Goal: Transaction & Acquisition: Purchase product/service

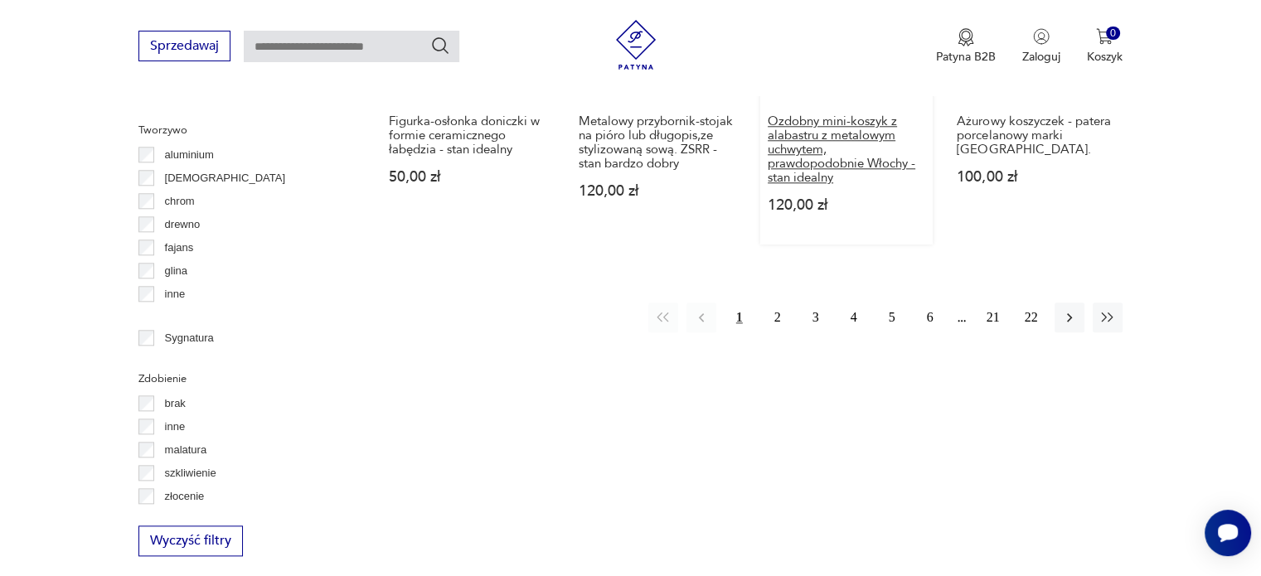
scroll to position [1765, 0]
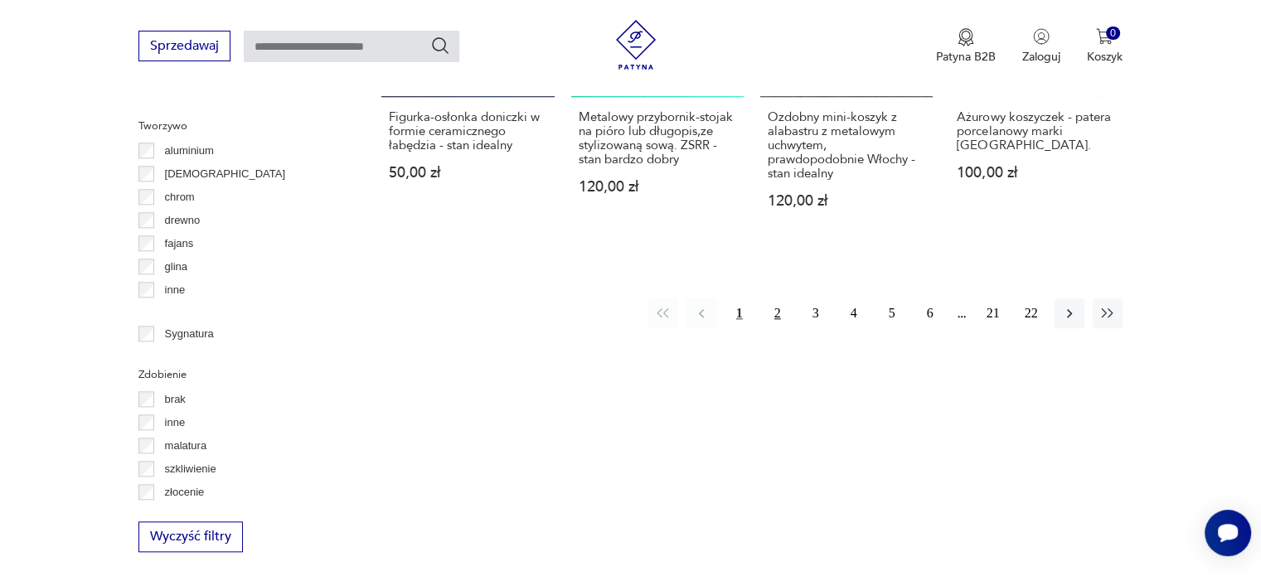
click at [775, 311] on button "2" at bounding box center [778, 313] width 30 height 30
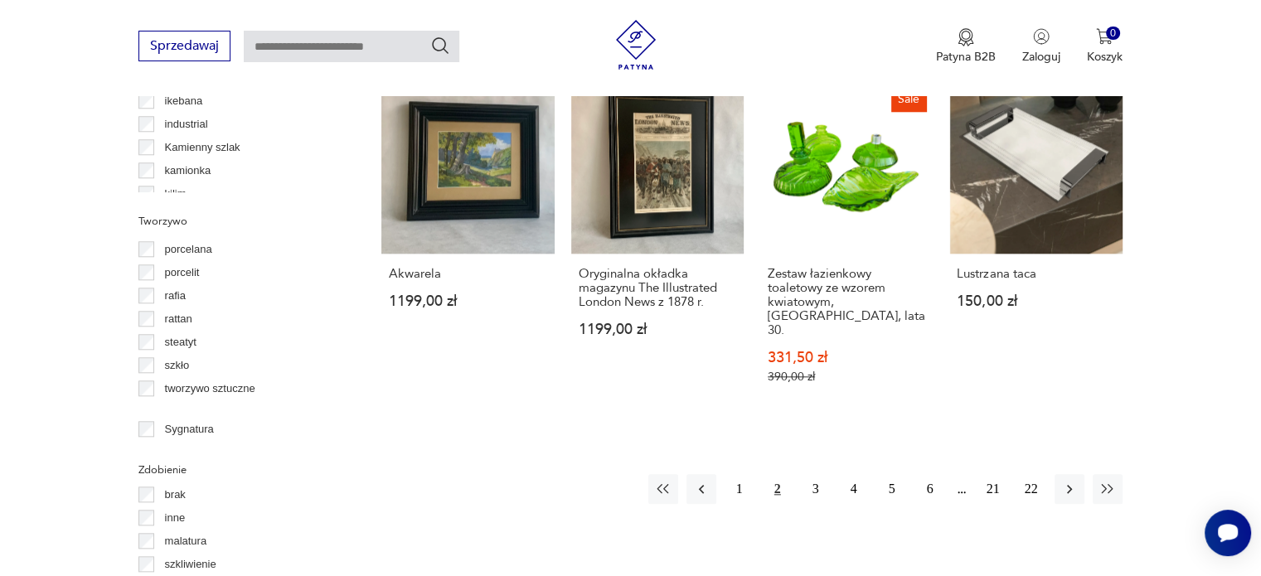
scroll to position [1683, 0]
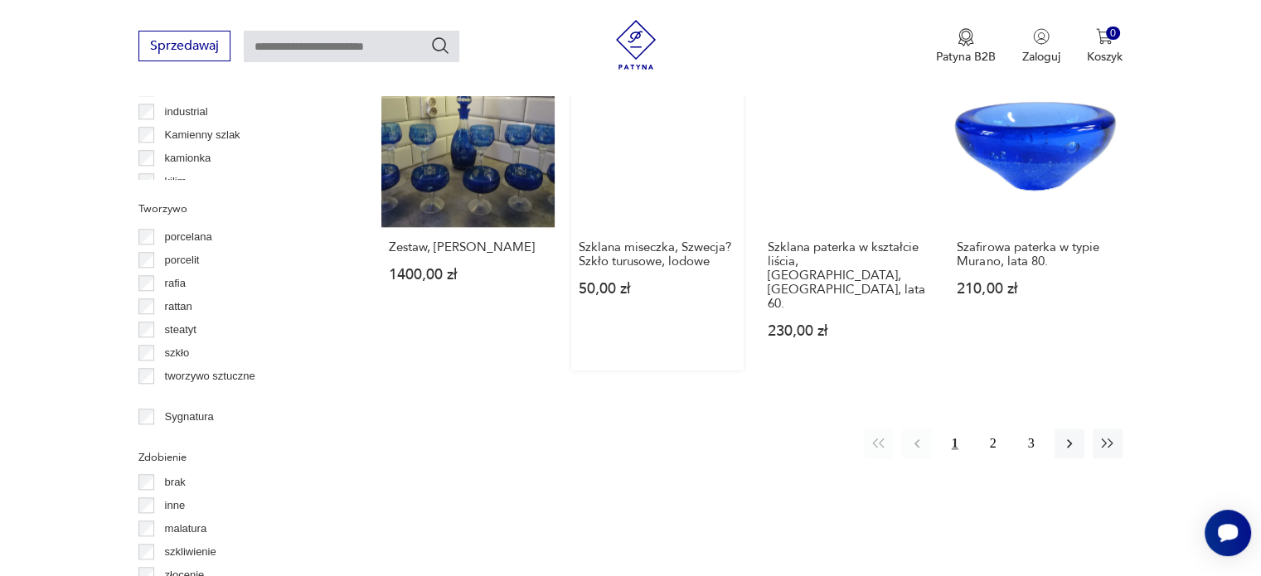
scroll to position [1683, 0]
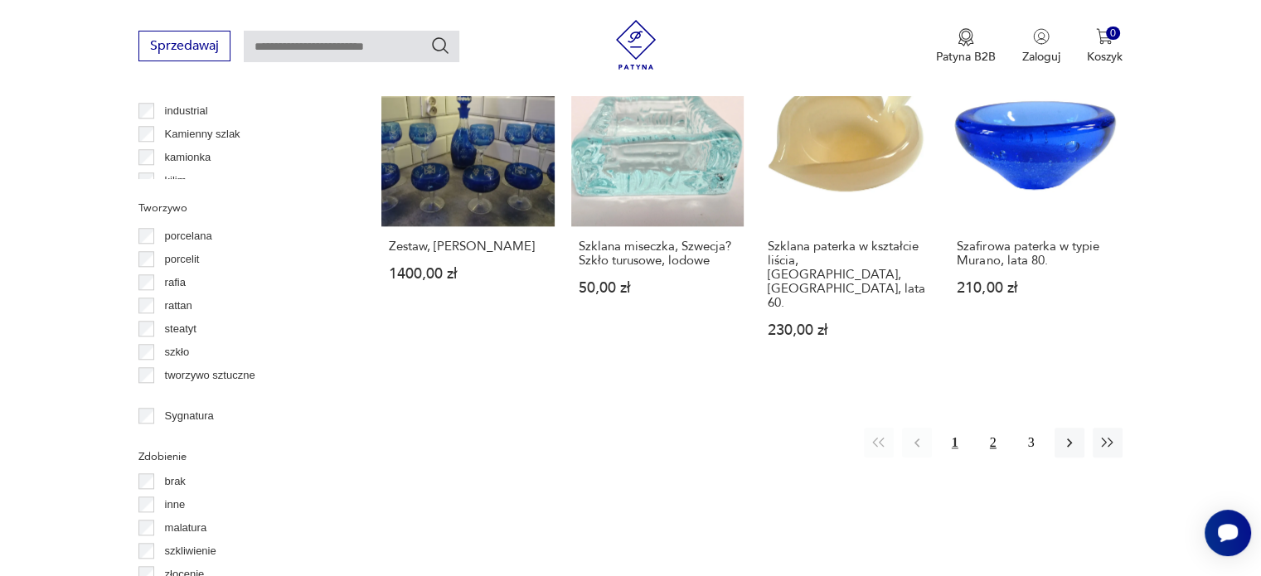
click at [992, 428] on button "2" at bounding box center [993, 443] width 30 height 30
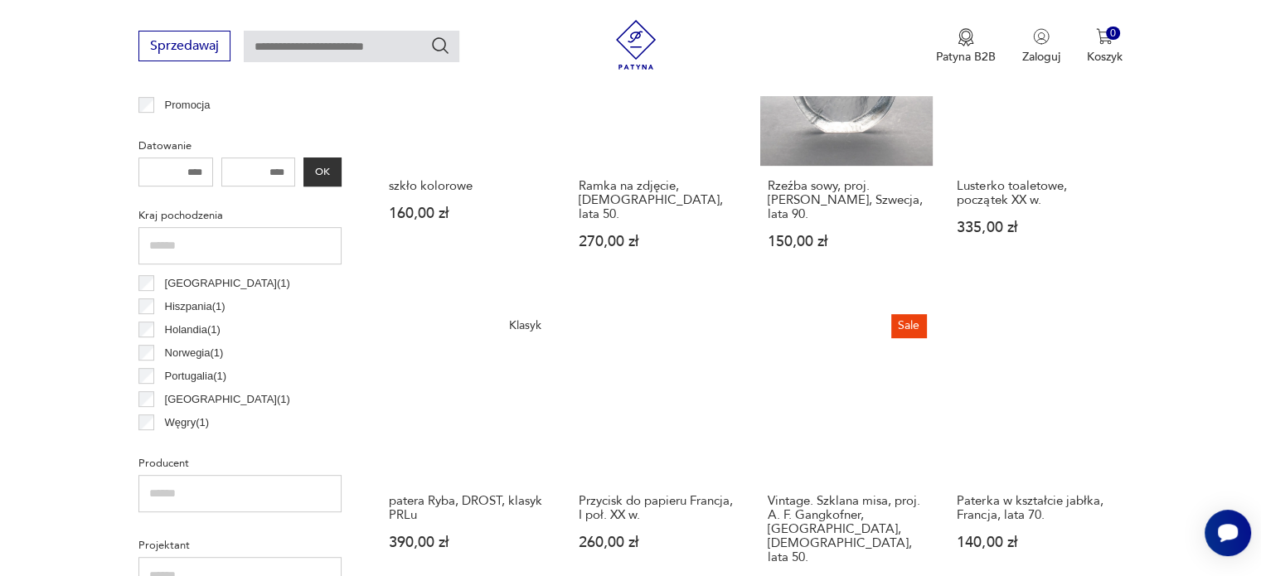
scroll to position [771, 0]
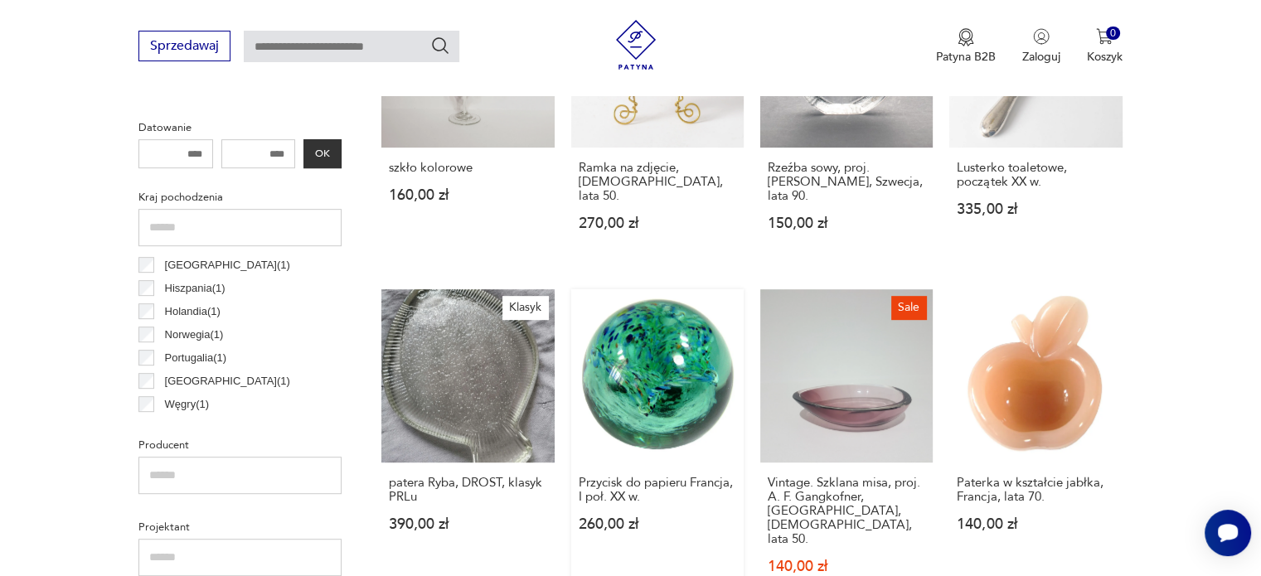
click at [643, 369] on link "Przycisk do papieru Francja, I poł. XX w. 260,00 zł" at bounding box center [657, 456] width 172 height 335
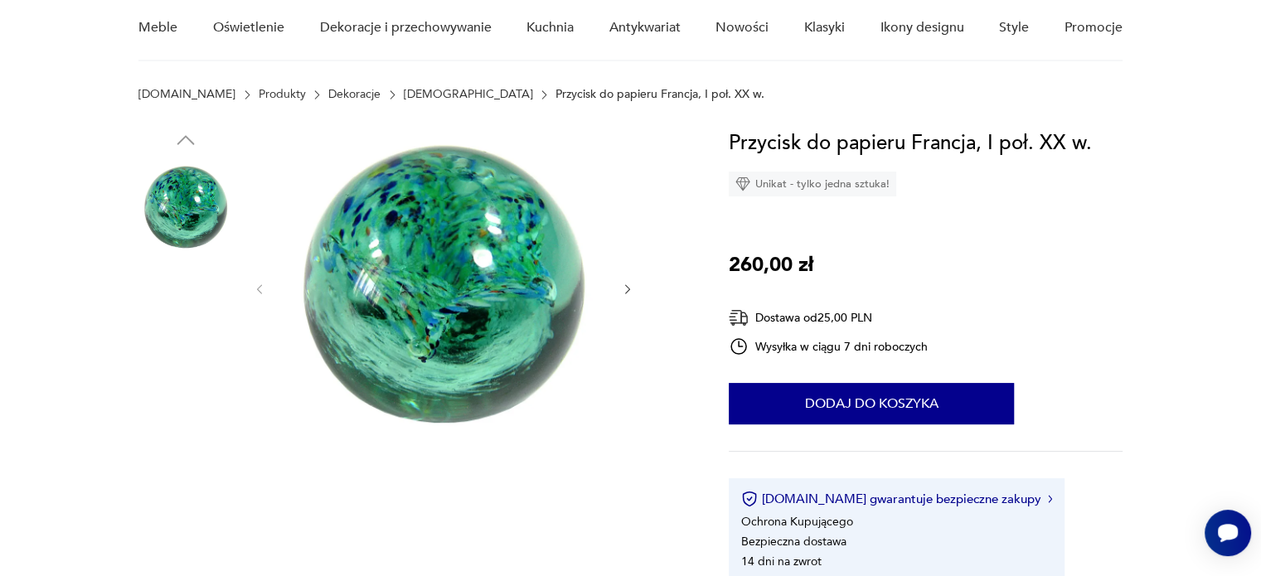
scroll to position [166, 0]
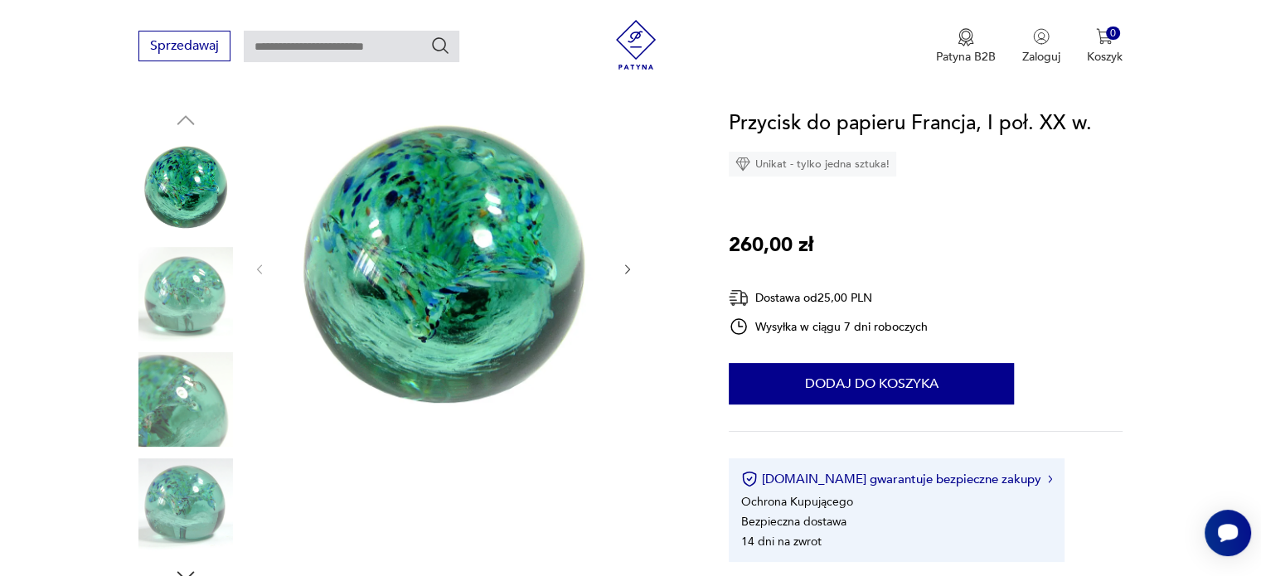
click at [186, 318] on img at bounding box center [185, 294] width 94 height 94
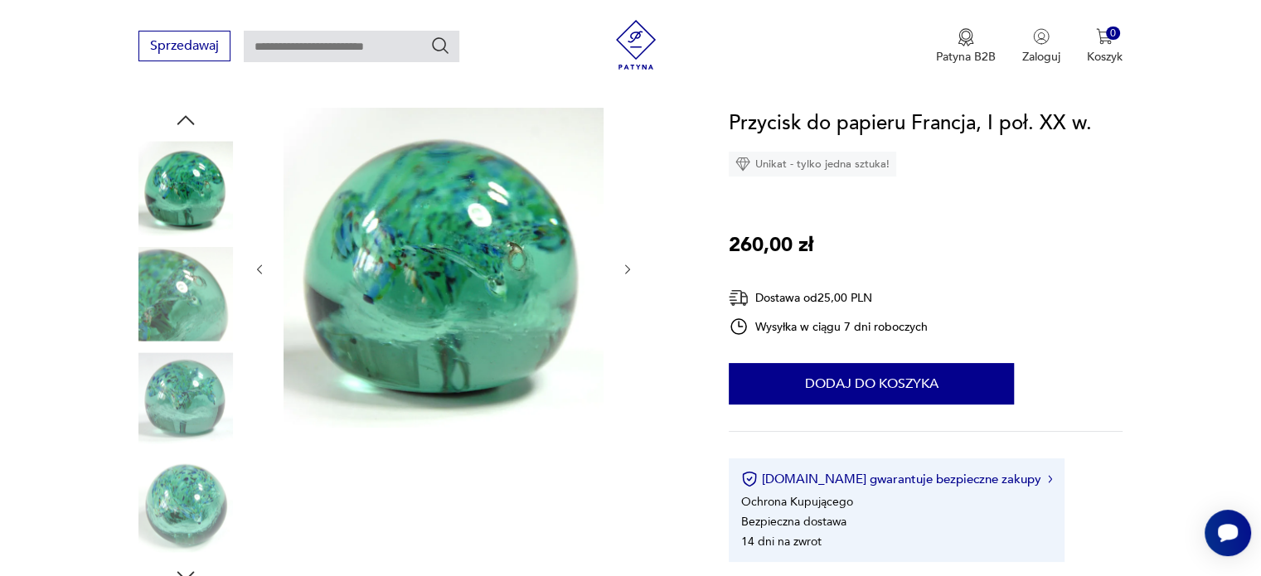
click at [182, 390] on img at bounding box center [185, 399] width 94 height 94
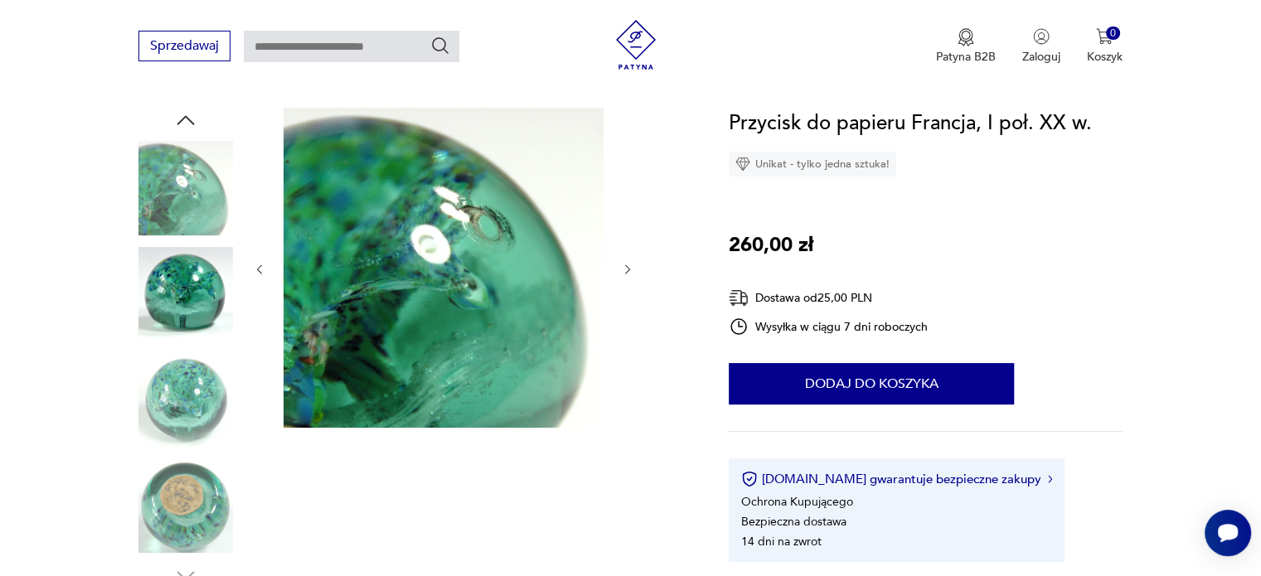
click at [191, 414] on img at bounding box center [185, 399] width 94 height 94
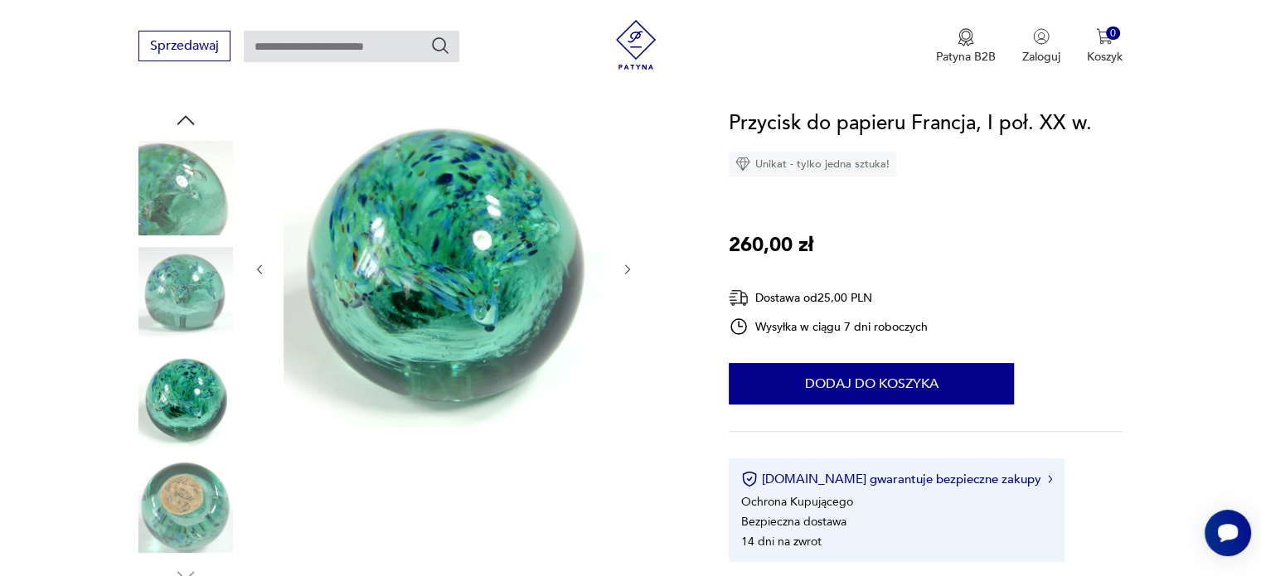
click at [192, 493] on img at bounding box center [185, 505] width 94 height 94
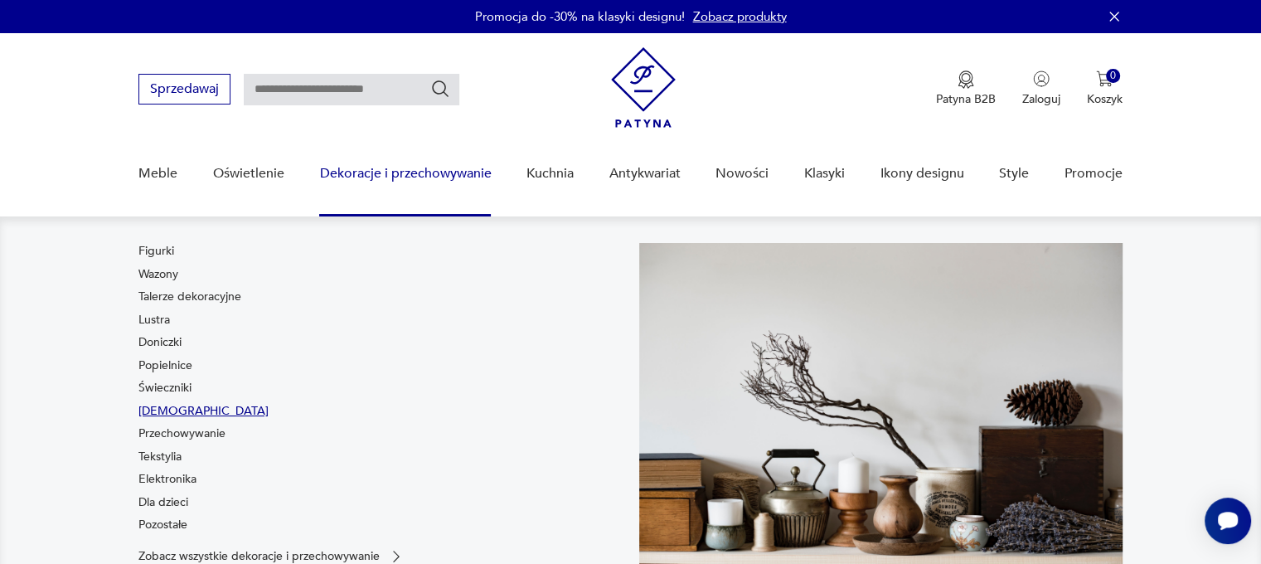
click at [159, 414] on link "[DEMOGRAPHIC_DATA]" at bounding box center [203, 411] width 130 height 17
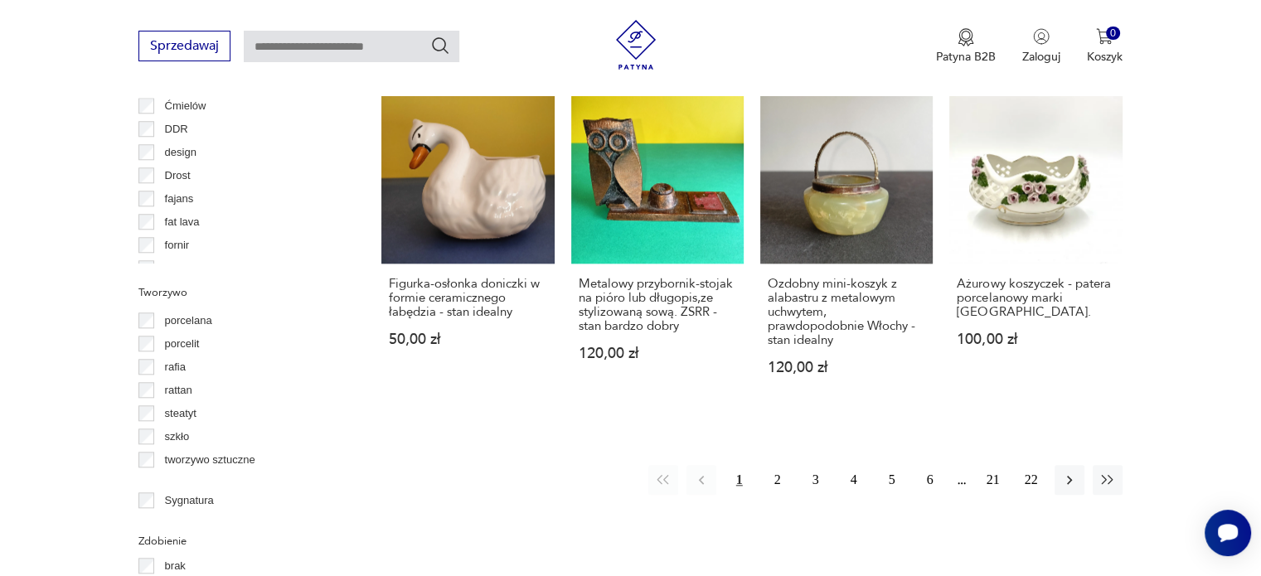
scroll to position [1599, 0]
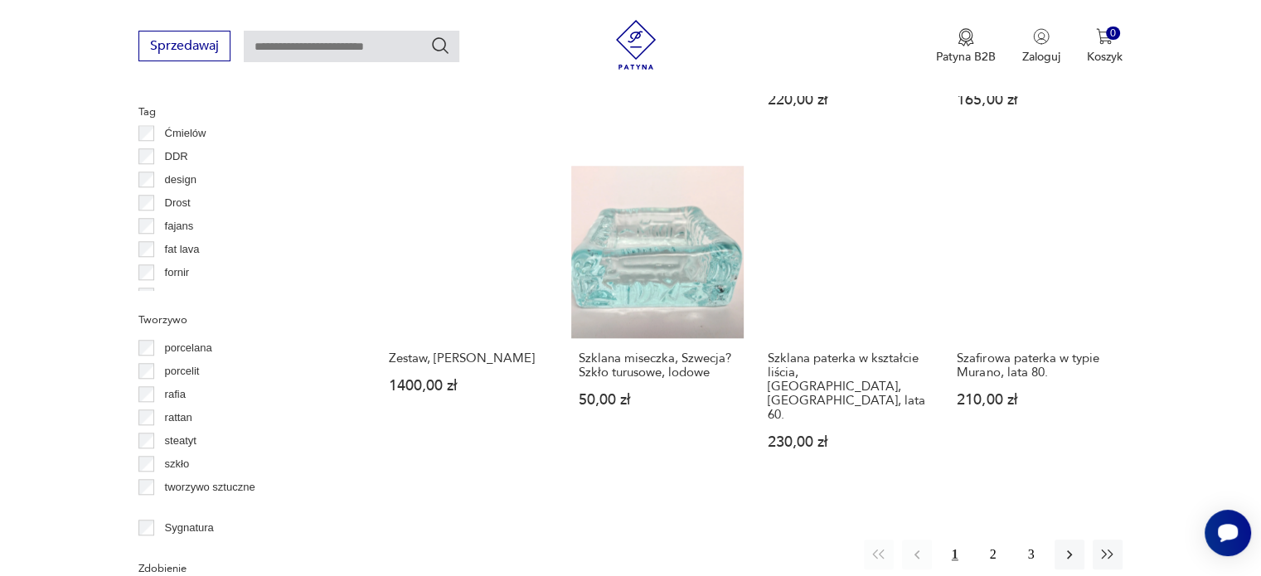
scroll to position [1600, 0]
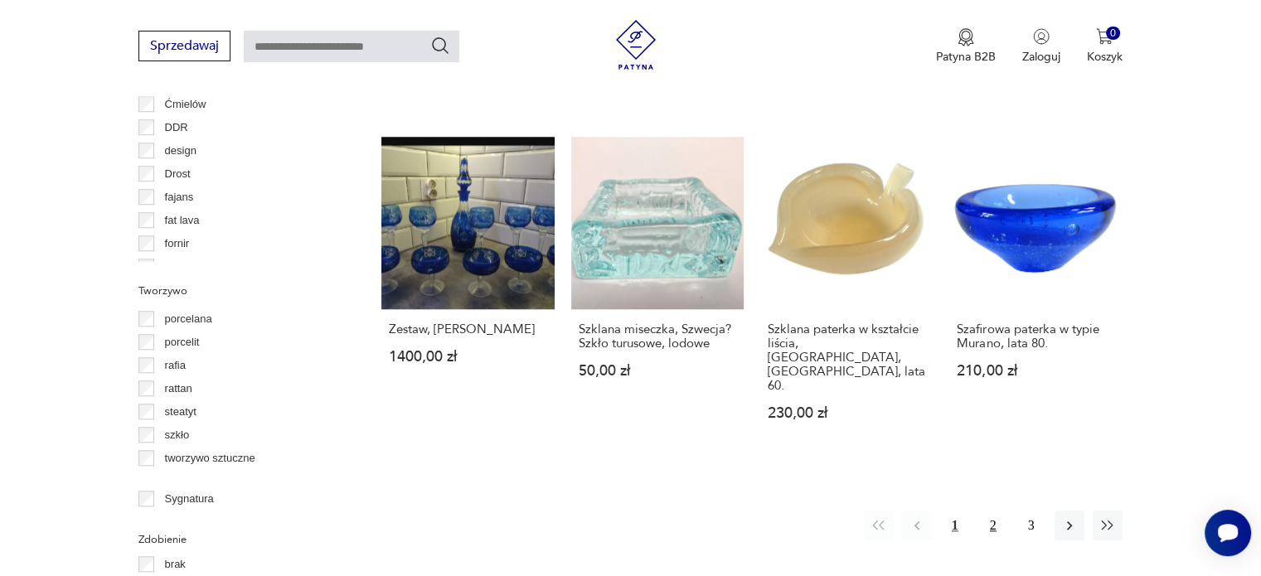
click at [985, 511] on button "2" at bounding box center [993, 526] width 30 height 30
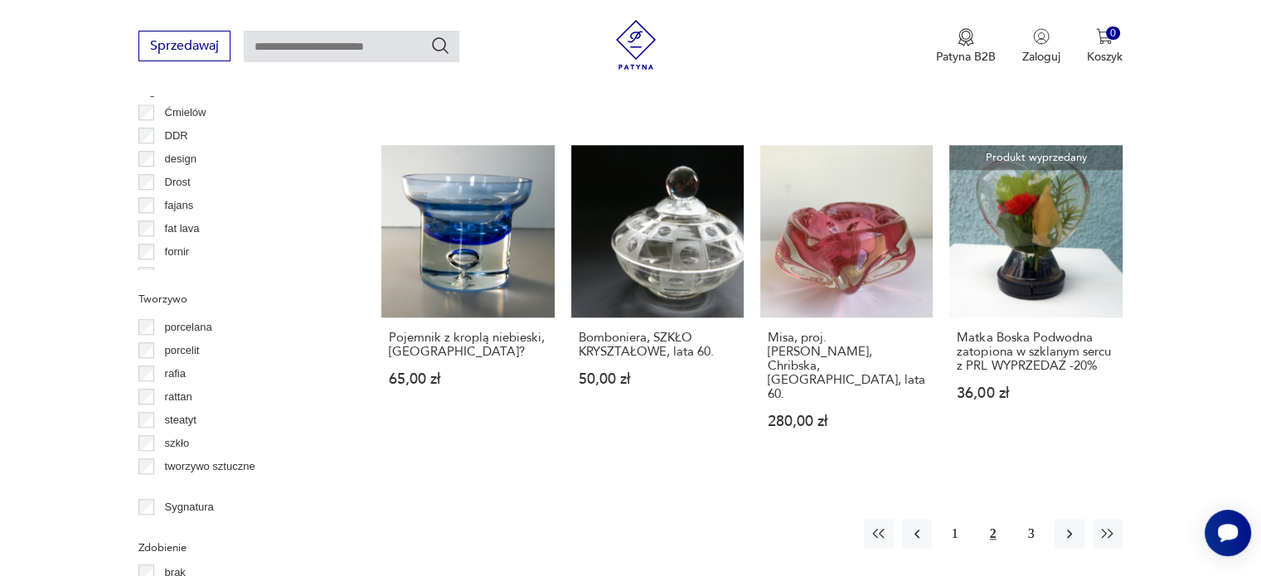
scroll to position [1600, 0]
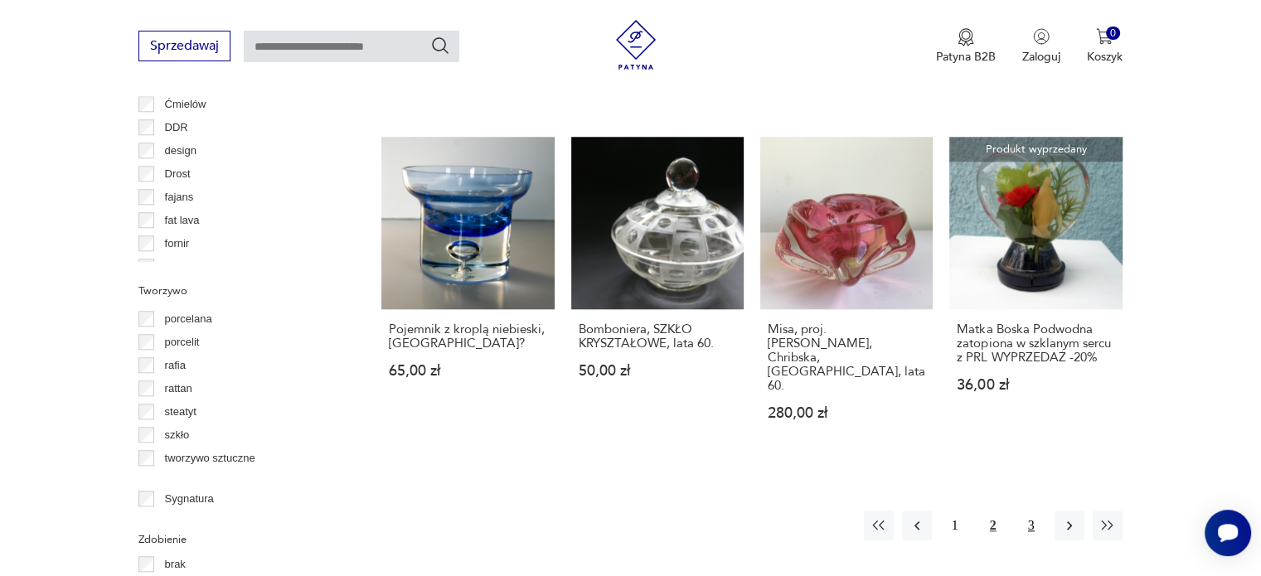
click at [1029, 511] on button "3" at bounding box center [1031, 526] width 30 height 30
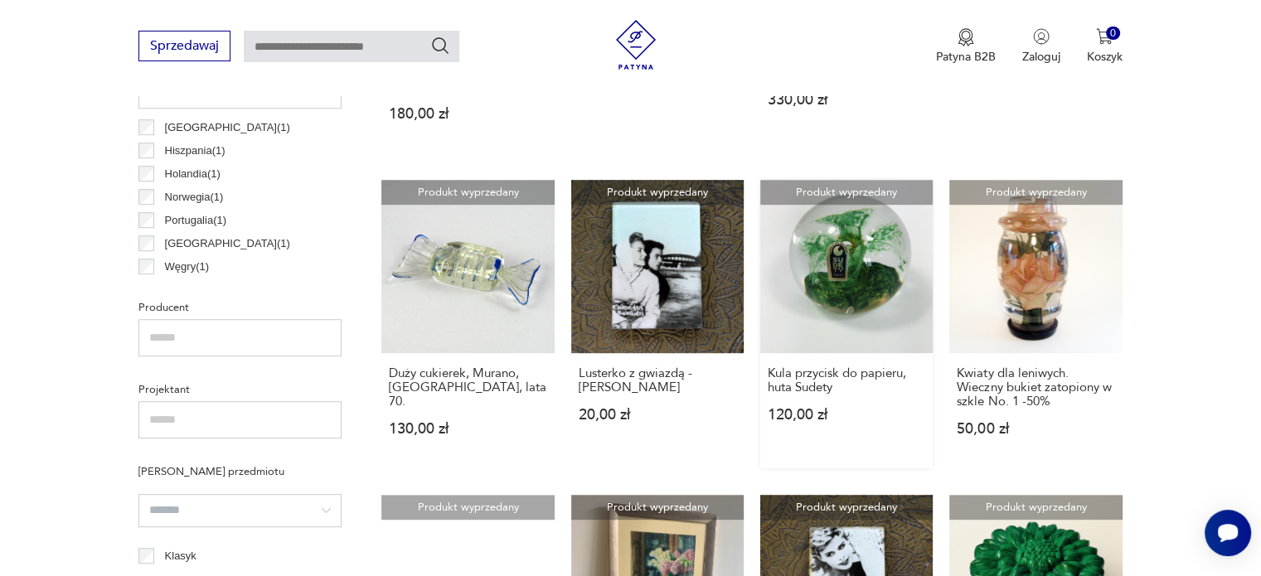
scroll to position [937, 0]
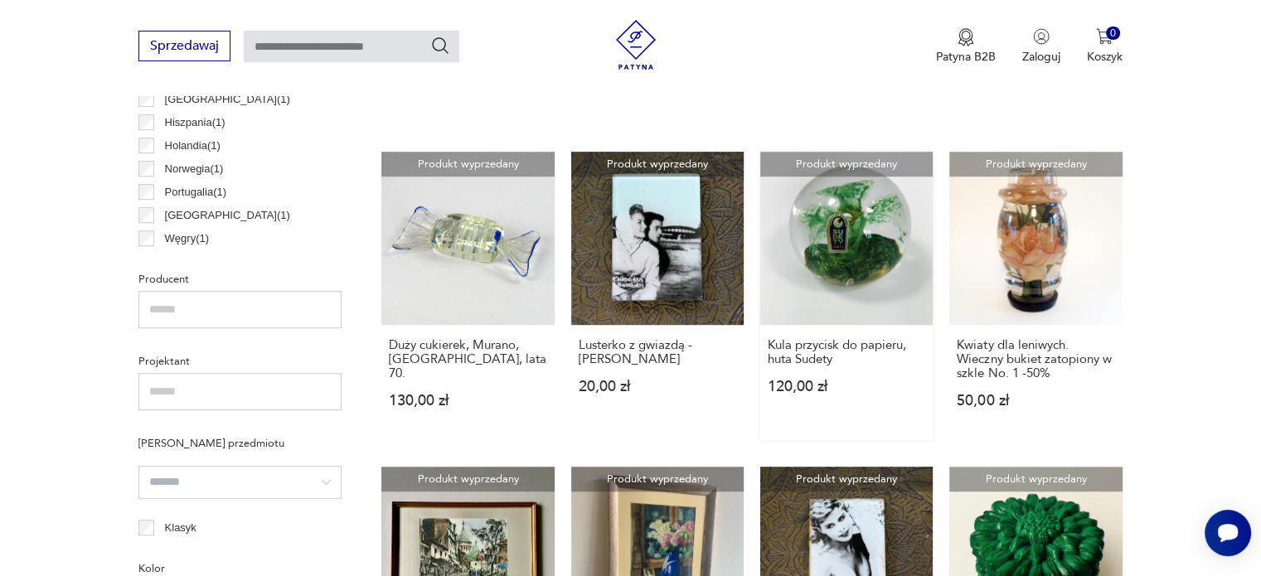
click at [859, 191] on link "Produkt wyprzedany Kula przycisk do papieru, huta Sudety 120,00 zł" at bounding box center [846, 296] width 172 height 288
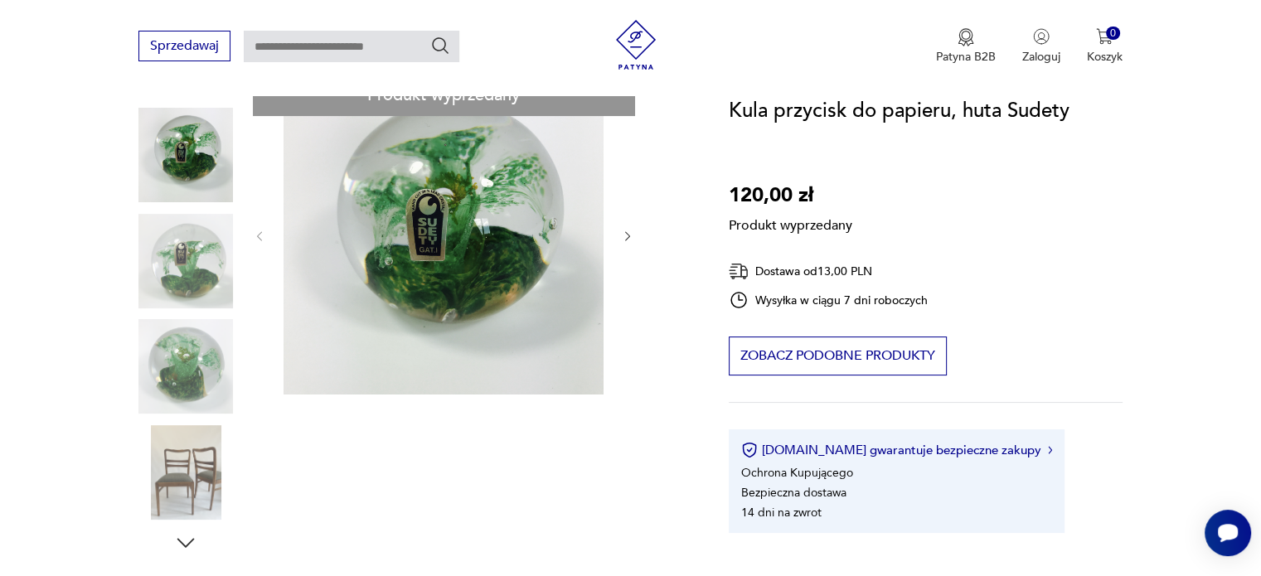
scroll to position [249, 0]
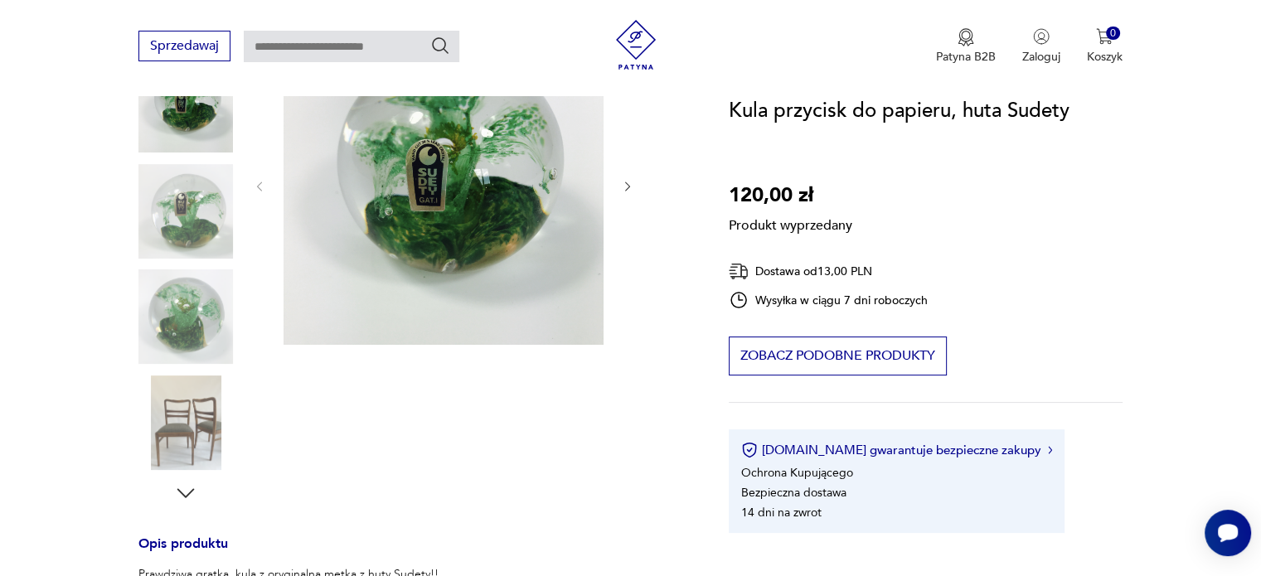
click at [185, 215] on div "Produkt wyprzedany Opis produktu Prawdziwa gratka, kula z oryginalną metką z hu…" at bounding box center [413, 526] width 550 height 1003
click at [177, 351] on div "Produkt wyprzedany Opis produktu Prawdziwa gratka, kula z oryginalną metką z hu…" at bounding box center [413, 526] width 550 height 1003
click at [186, 432] on div "Produkt wyprzedany Opis produktu Prawdziwa gratka, kula z oryginalną metką z hu…" at bounding box center [413, 526] width 550 height 1003
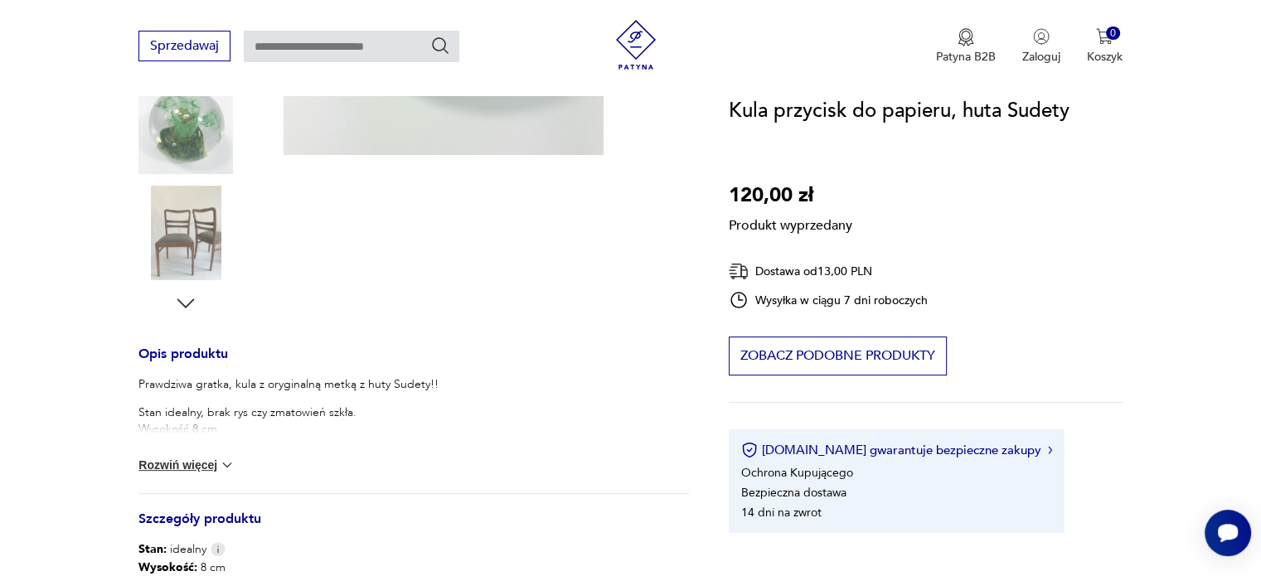
scroll to position [332, 0]
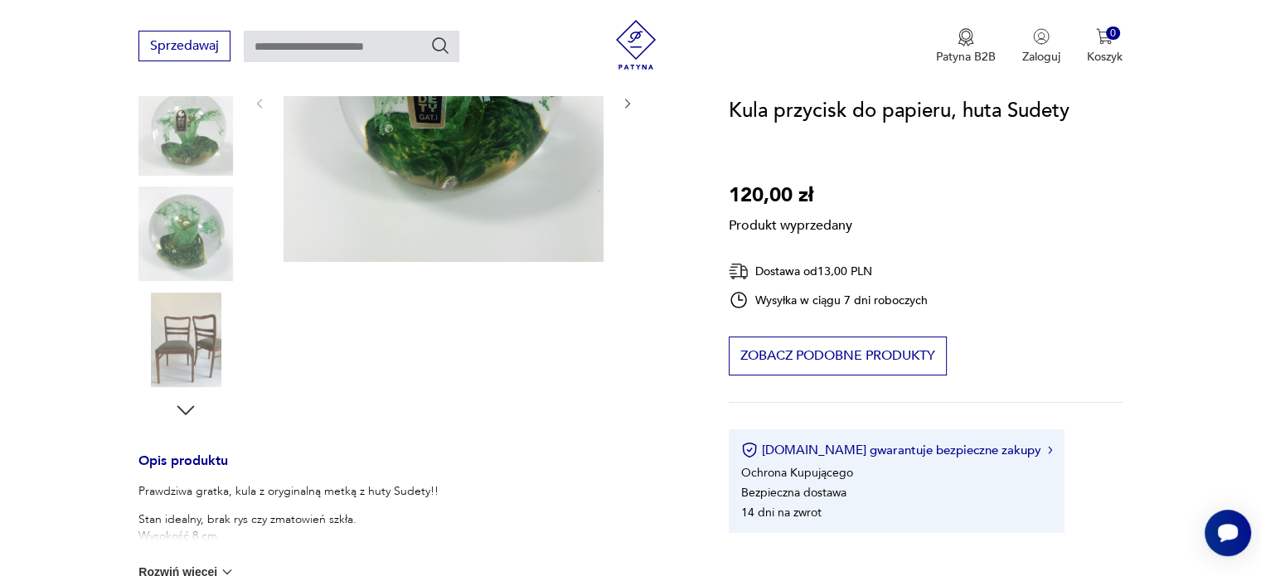
click at [184, 357] on div "Produkt wyprzedany Opis produktu Prawdziwa gratka, kula z oryginalną metką z hu…" at bounding box center [413, 443] width 550 height 1003
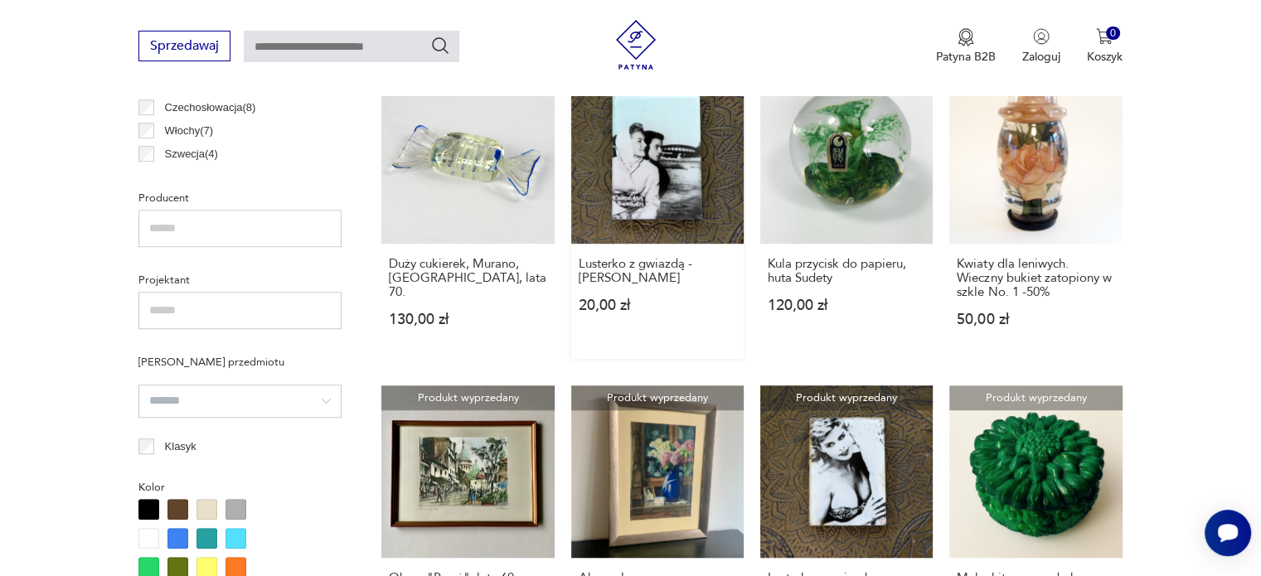
scroll to position [935, 0]
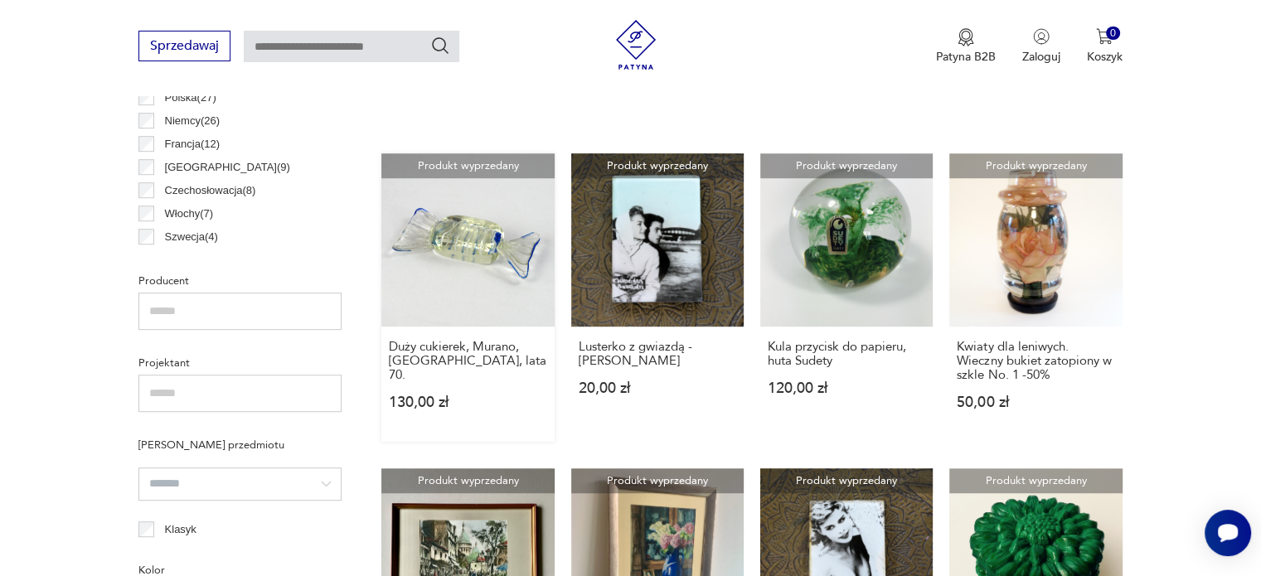
click at [444, 227] on link "Produkt wyprzedany Duży cukierek, [GEOGRAPHIC_DATA], [GEOGRAPHIC_DATA], lata 70…" at bounding box center [467, 297] width 172 height 288
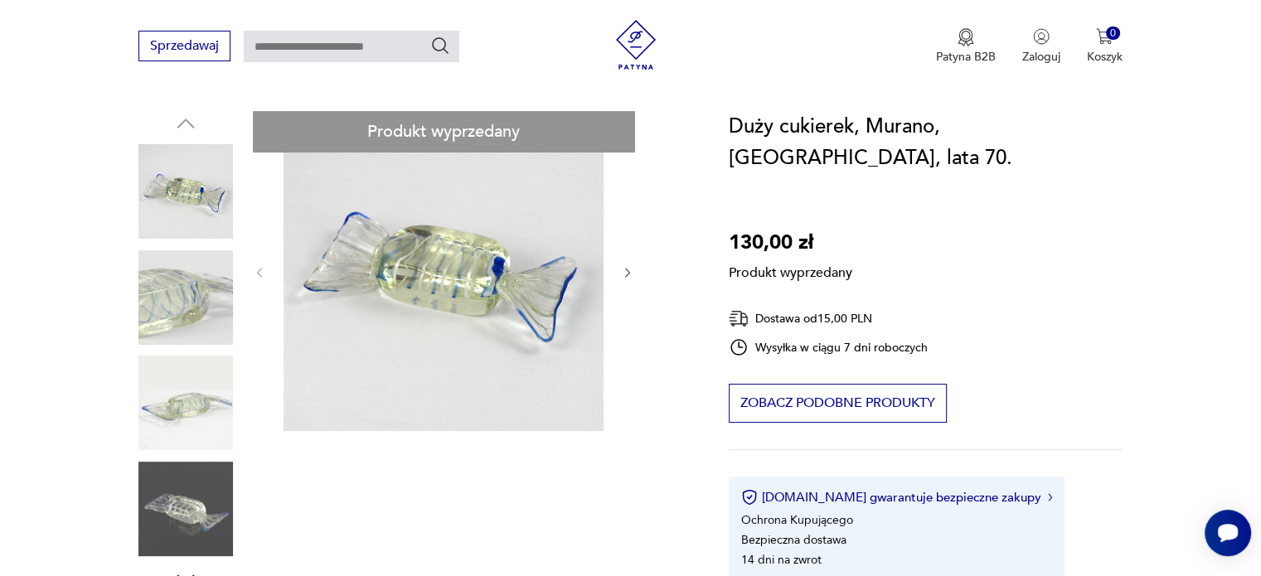
scroll to position [166, 0]
